Goal: Task Accomplishment & Management: Use online tool/utility

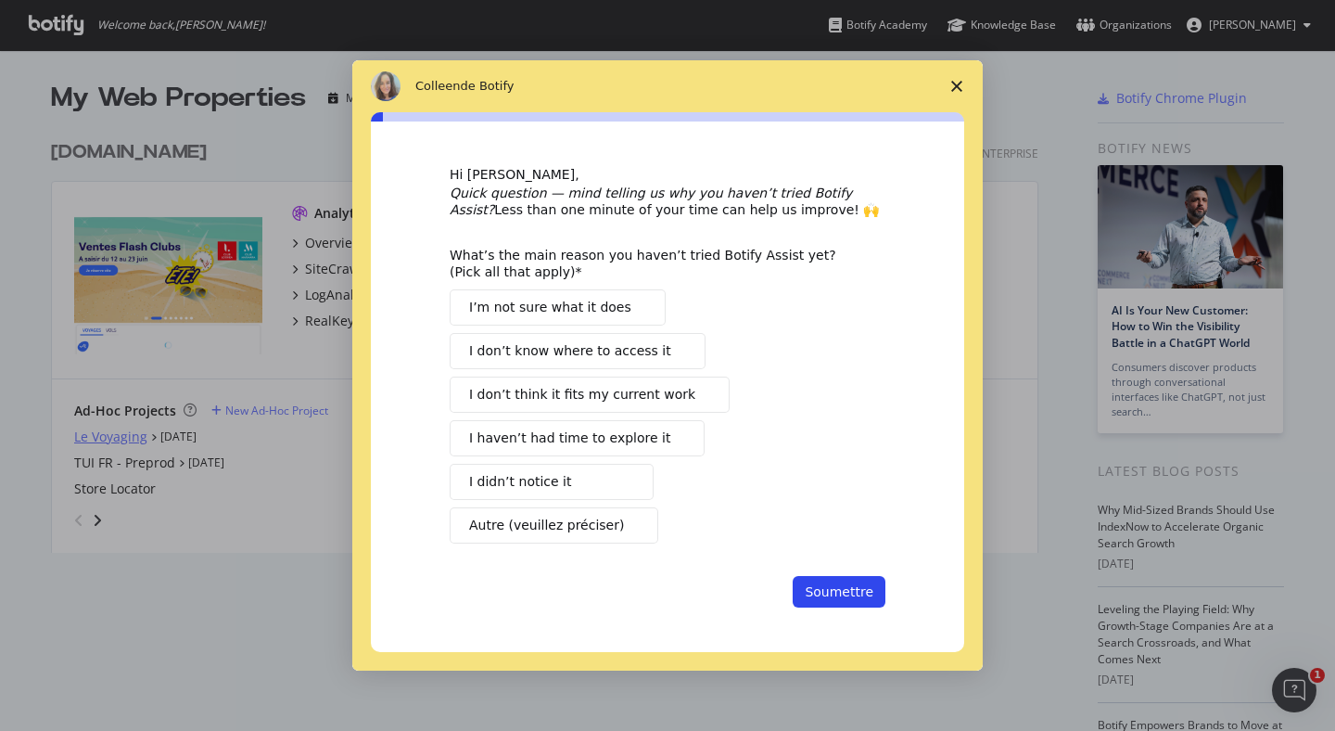
click at [120, 434] on div "Intercom Messenger" at bounding box center [667, 365] width 1335 height 731
click at [962, 85] on span "Fermer l'enquête" at bounding box center [957, 86] width 52 height 52
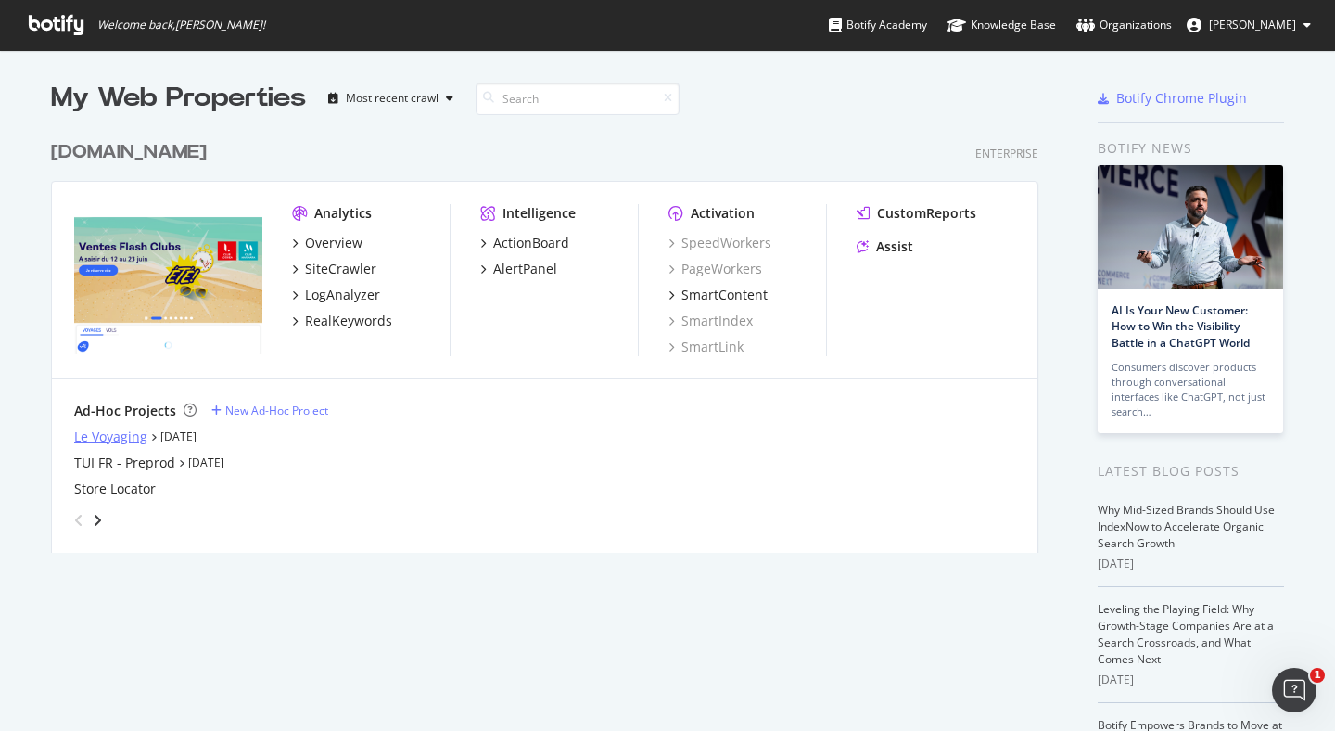
click at [102, 437] on div "Le Voyaging" at bounding box center [110, 436] width 73 height 19
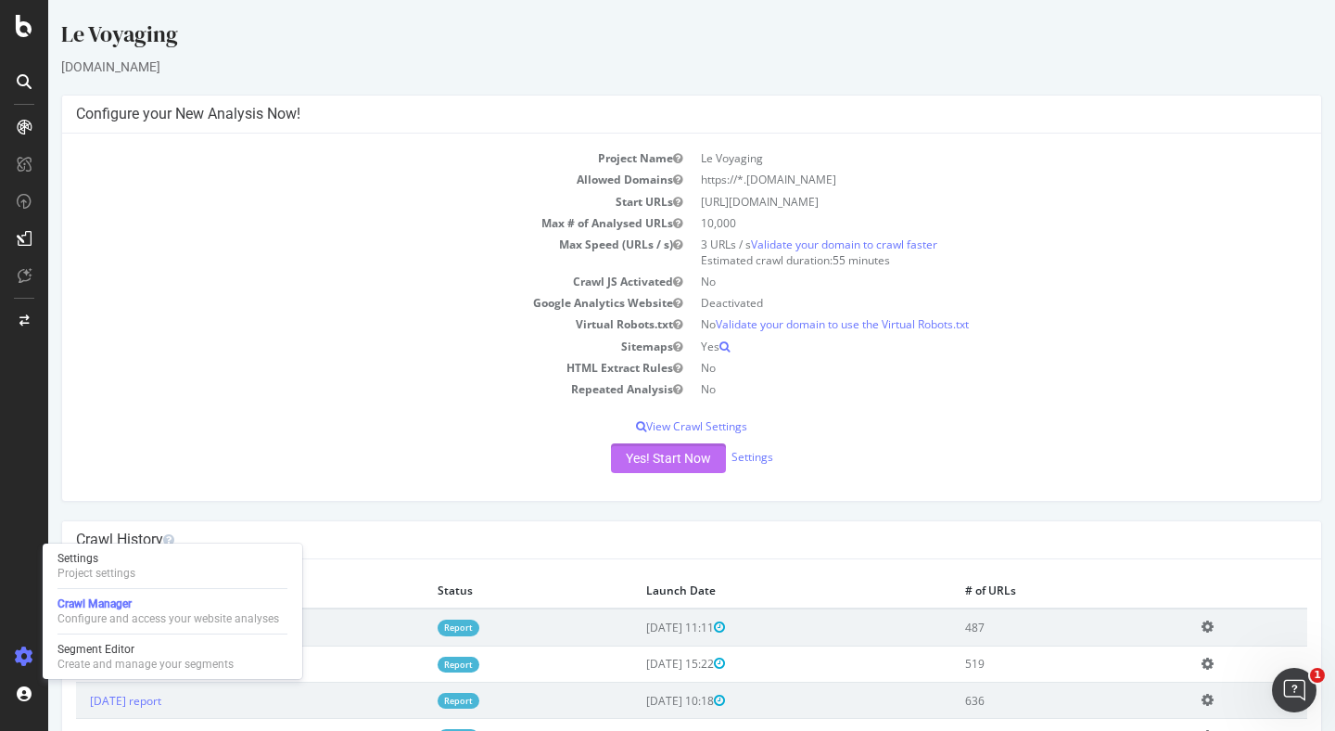
click at [645, 454] on button "Yes! Start Now" at bounding box center [668, 458] width 115 height 30
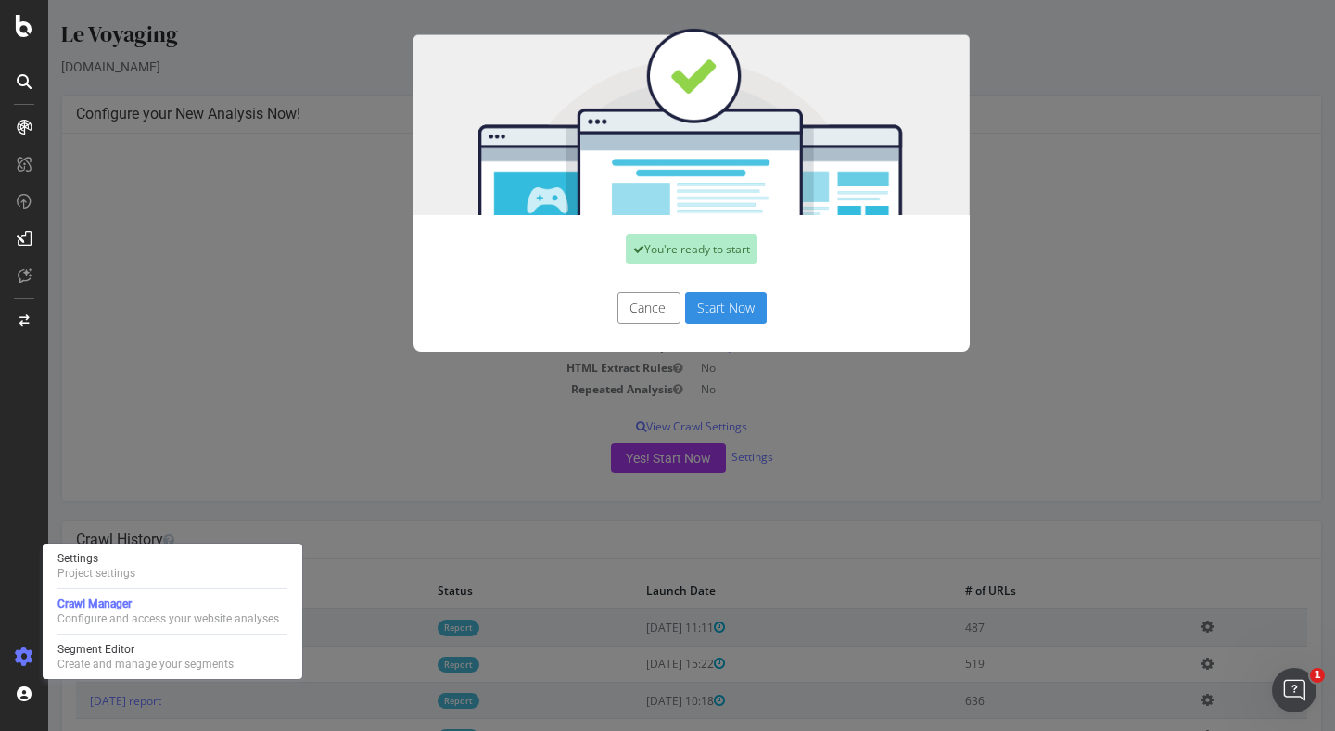
click at [731, 316] on button "Start Now" at bounding box center [726, 308] width 82 height 32
